Goal: Complete application form

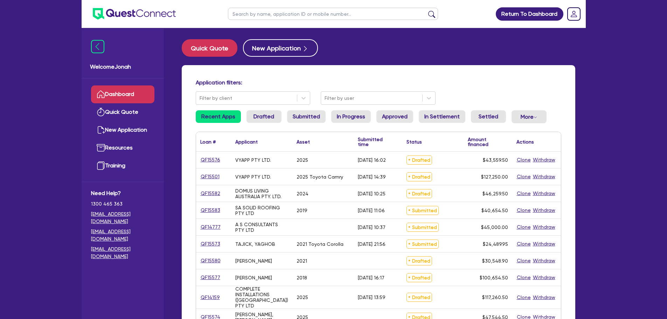
click at [293, 15] on input "text" at bounding box center [333, 14] width 210 height 12
type input "[PERSON_NAME]"
click at [426, 11] on button "submit" at bounding box center [431, 16] width 11 height 10
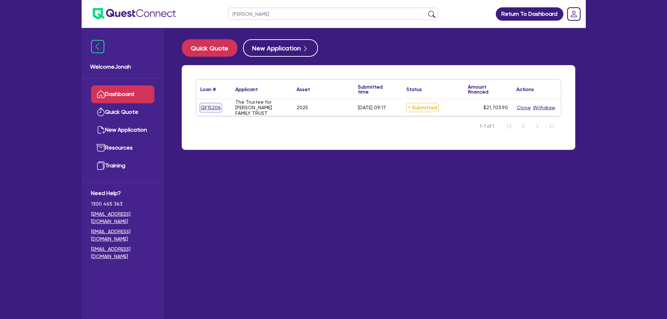
click at [213, 109] on link "QF15206" at bounding box center [210, 108] width 21 height 8
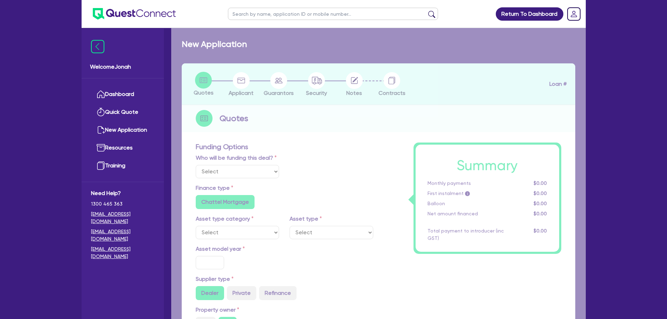
select select "Other"
select select "SECONDARY_ASSETS"
type input "2025"
radio input "true"
type input "20,000"
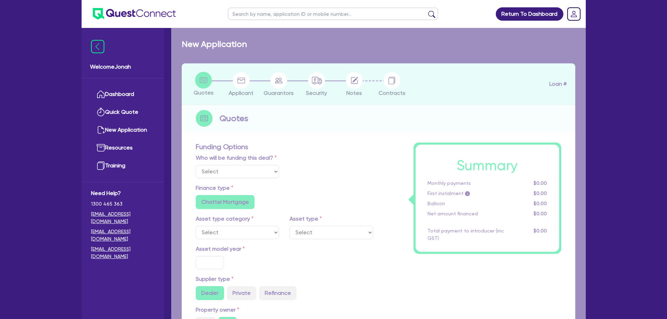
type input "8"
type input "1,736.31"
type input "6.99"
type input "649"
type input "900"
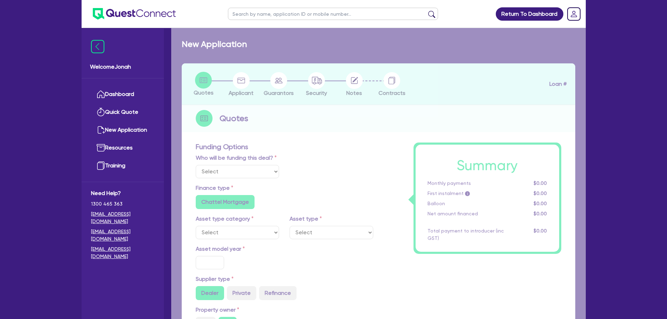
radio input "true"
select select "GENERATORS_AND_COMPRESSORS"
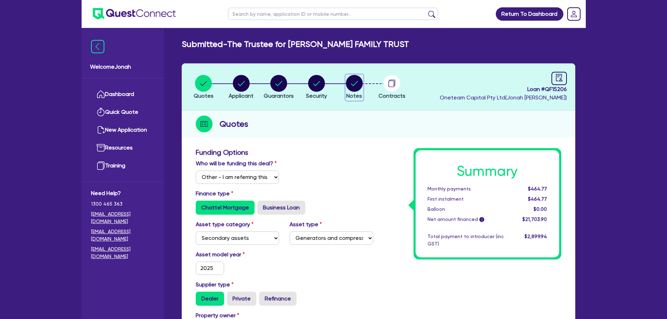
click at [355, 82] on circle "button" at bounding box center [354, 83] width 17 height 17
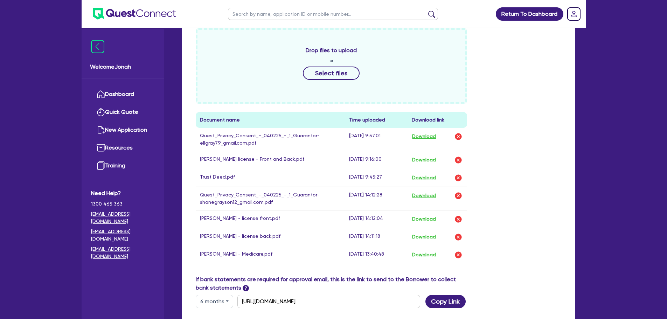
scroll to position [280, 0]
click at [430, 178] on button "Download" at bounding box center [424, 177] width 25 height 9
click at [540, 87] on div "Drop files to upload or Select files Document name Time uploaded Download link …" at bounding box center [379, 150] width 376 height 247
